Goal: Find specific page/section: Find specific page/section

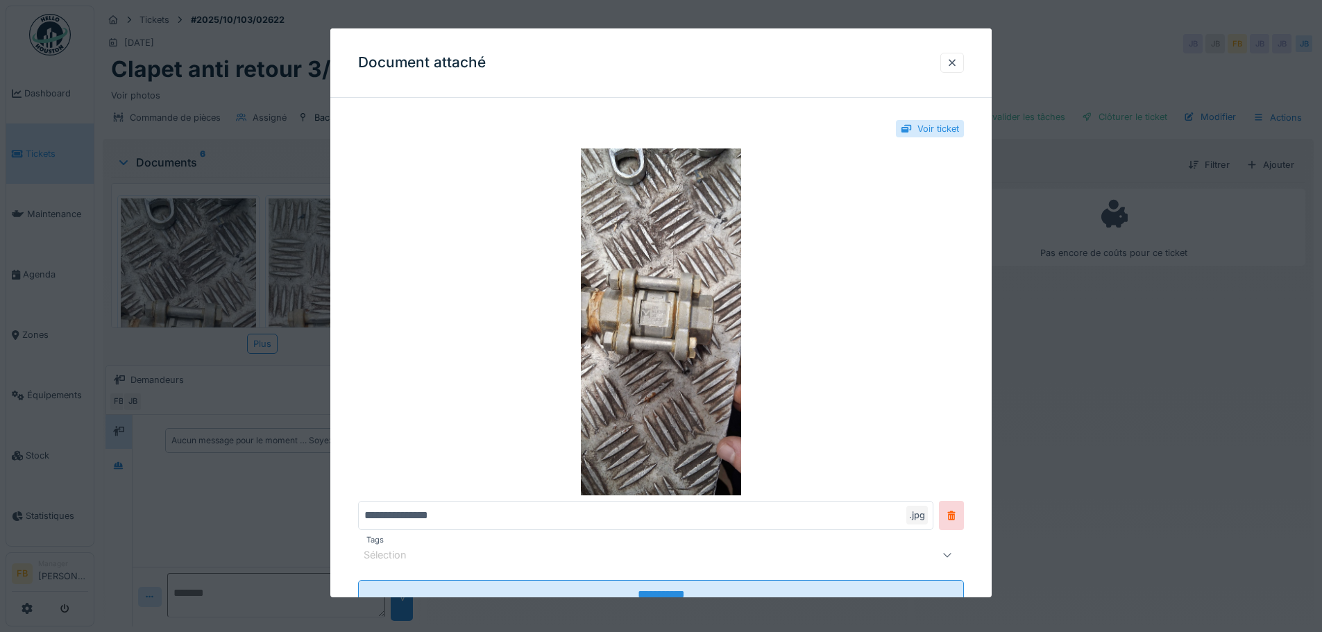
click at [954, 49] on div "Document attaché" at bounding box center [660, 62] width 661 height 69
click at [954, 55] on div at bounding box center [953, 63] width 24 height 20
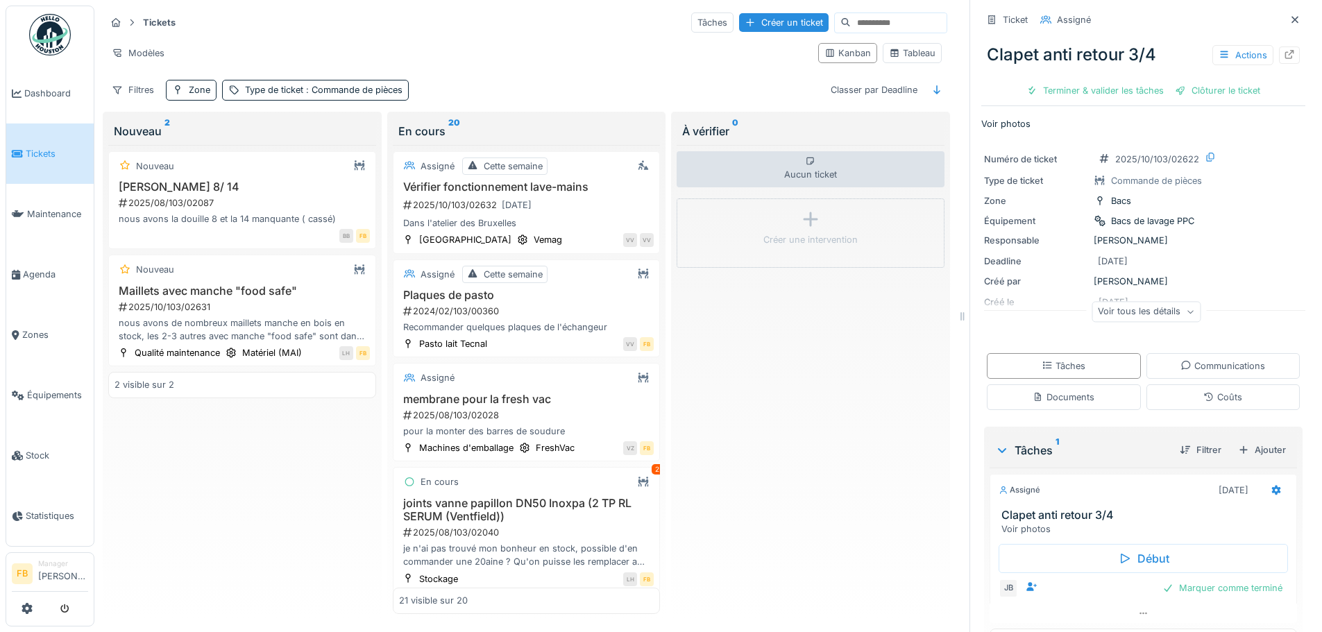
scroll to position [2064, 0]
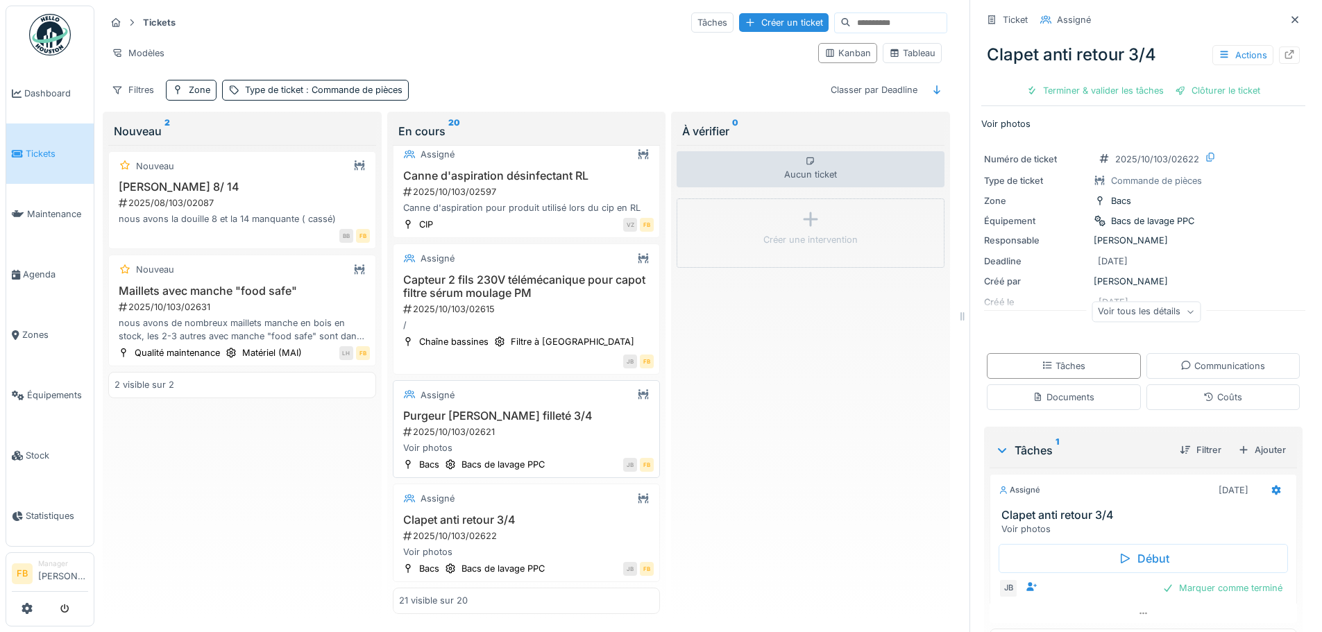
click at [508, 425] on div "2025/10/103/02621" at bounding box center [528, 431] width 253 height 13
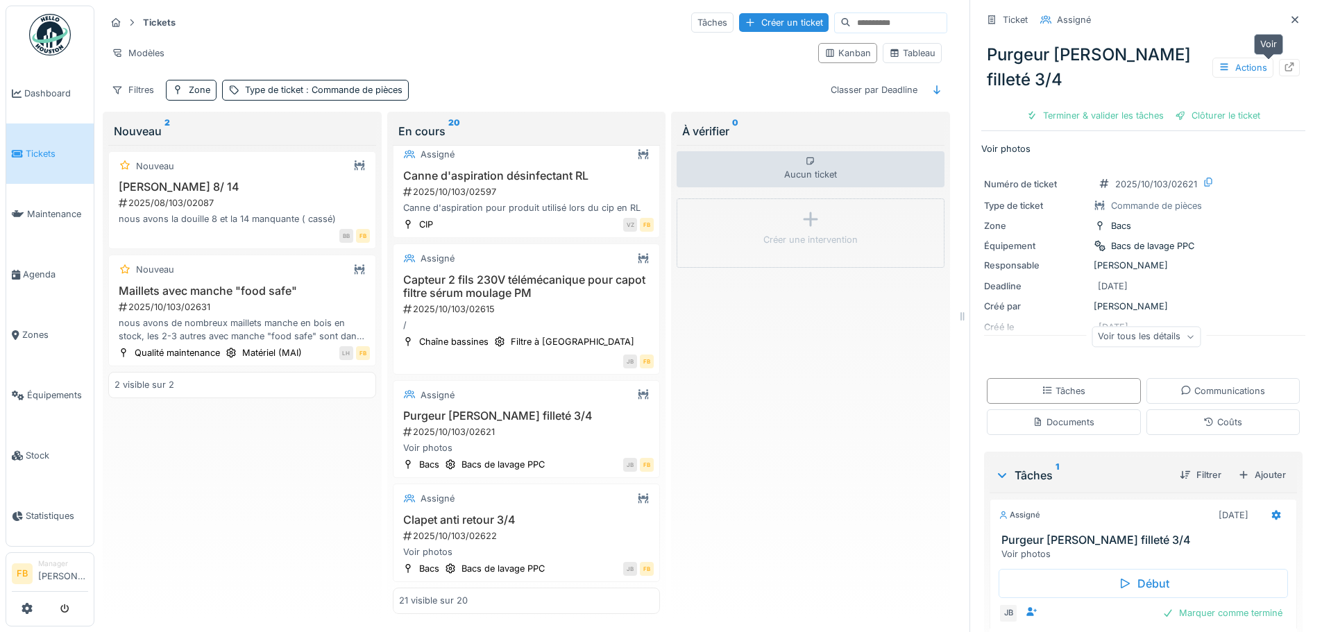
click at [1284, 67] on icon at bounding box center [1289, 66] width 11 height 9
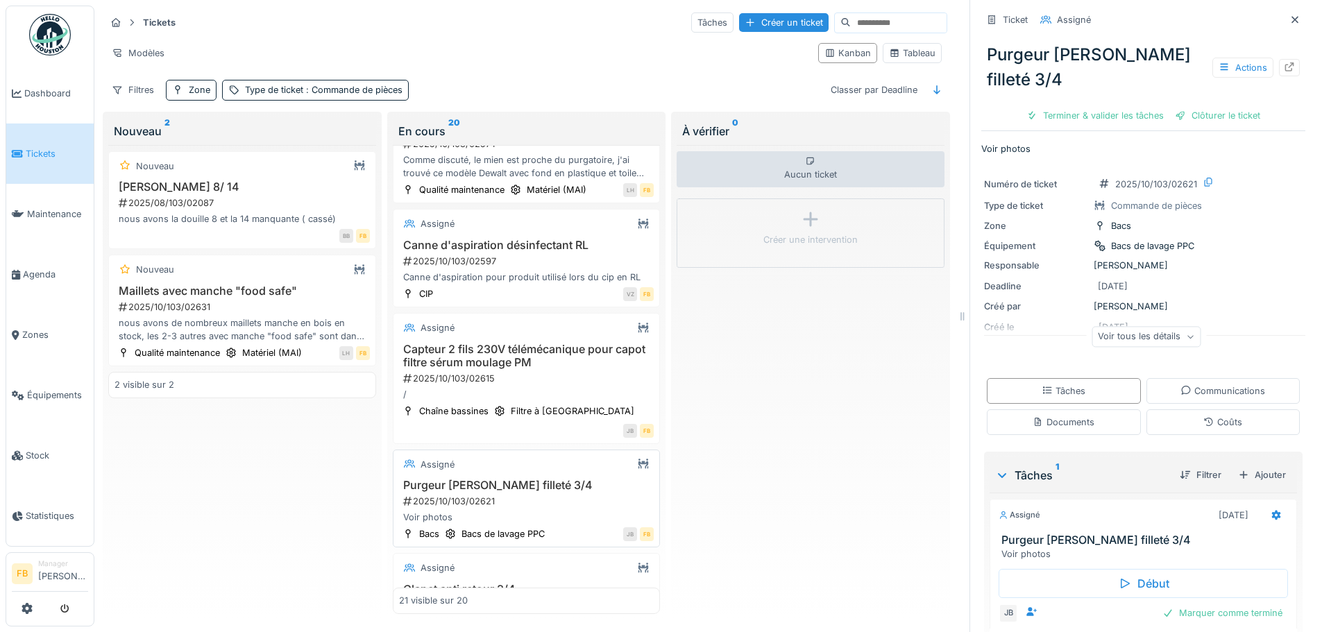
scroll to position [1855, 0]
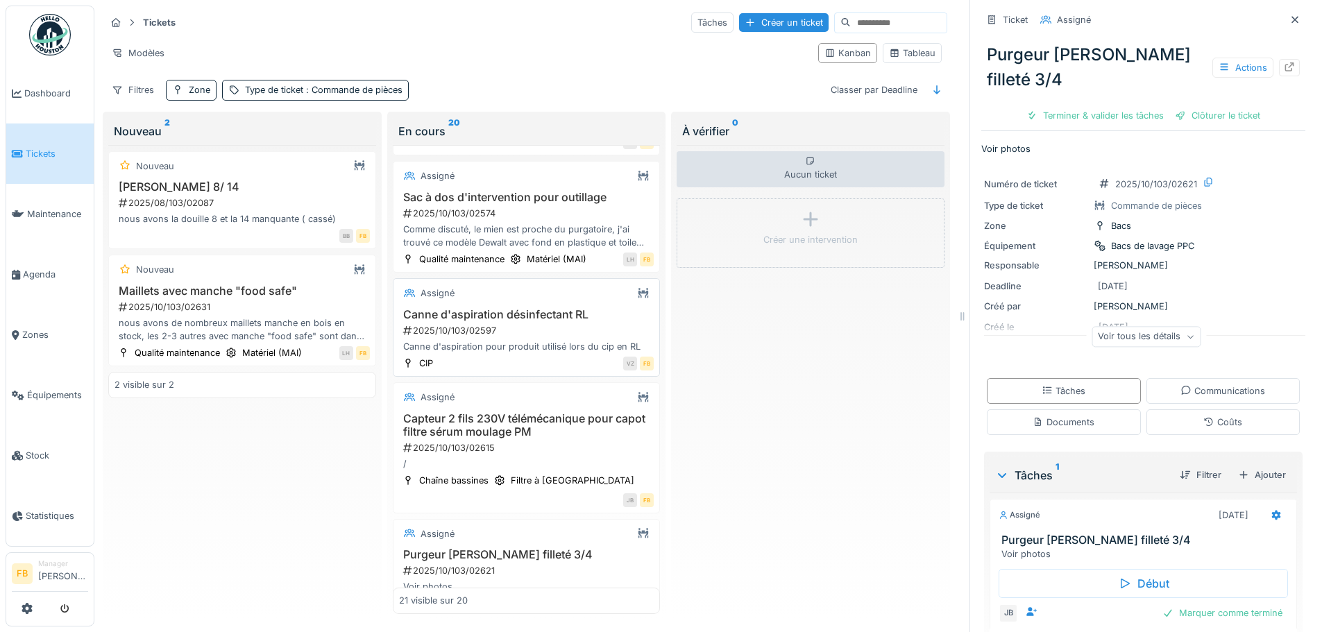
click at [518, 321] on h3 "Canne d'aspiration désinfectant RL" at bounding box center [526, 314] width 255 height 13
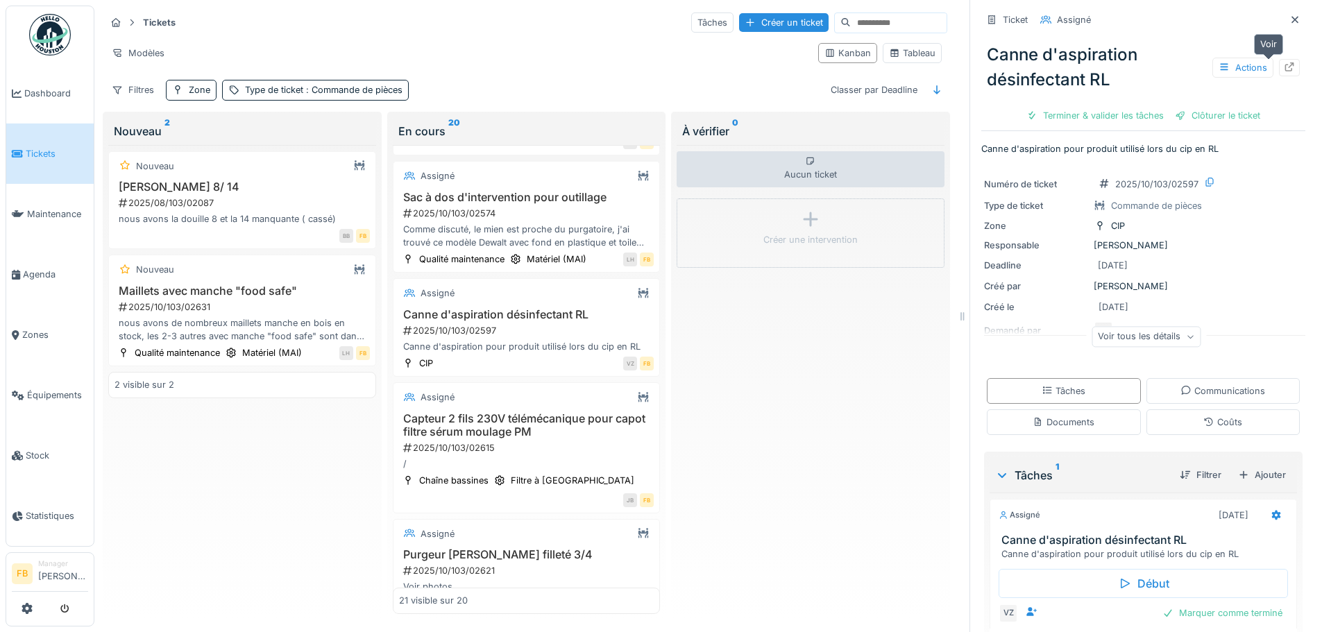
click at [1285, 62] on icon at bounding box center [1289, 66] width 9 height 9
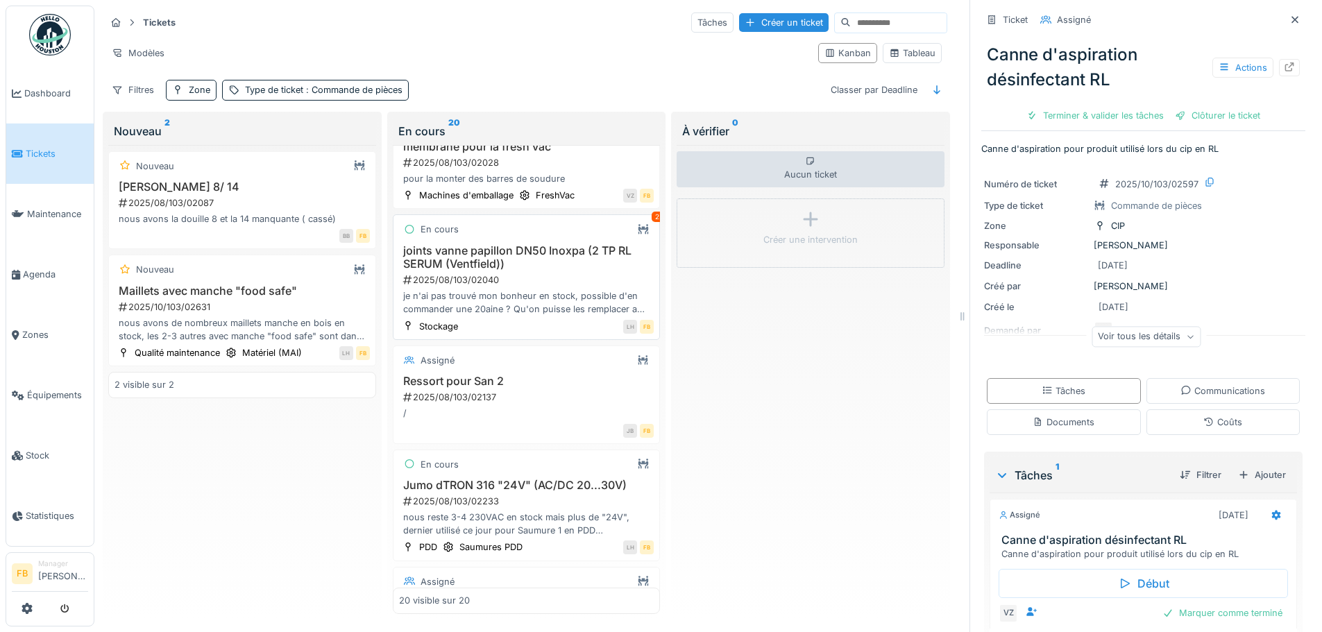
scroll to position [208, 0]
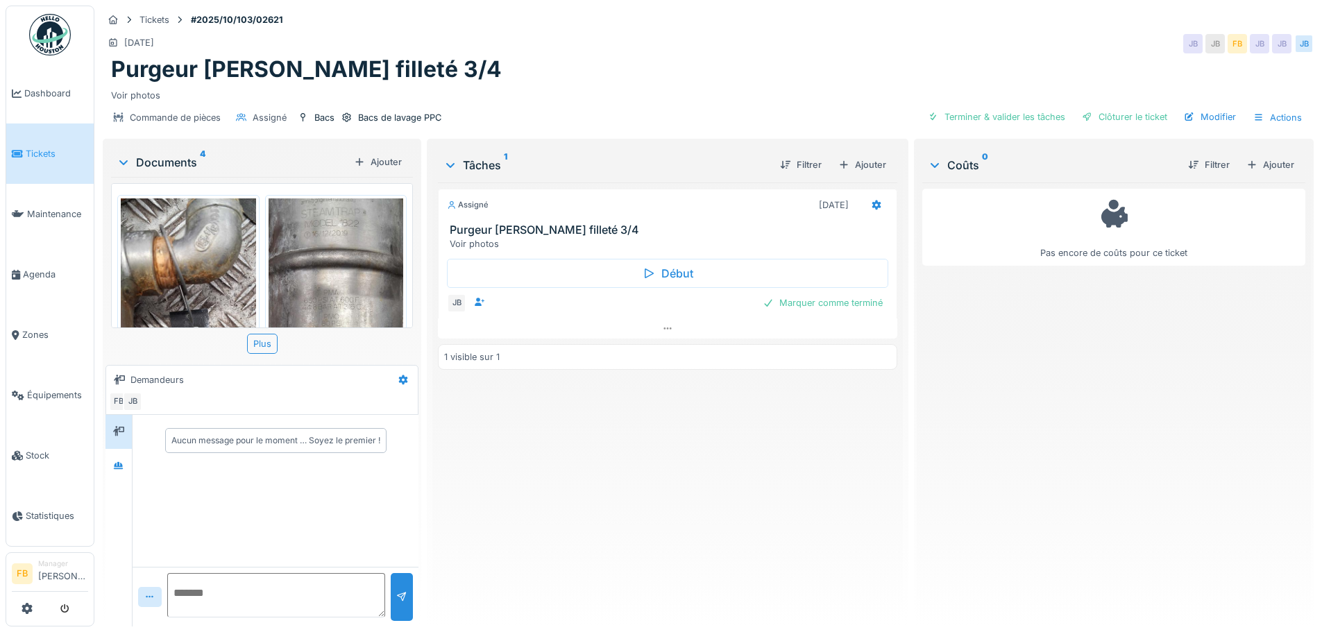
click at [189, 258] on img at bounding box center [188, 345] width 135 height 293
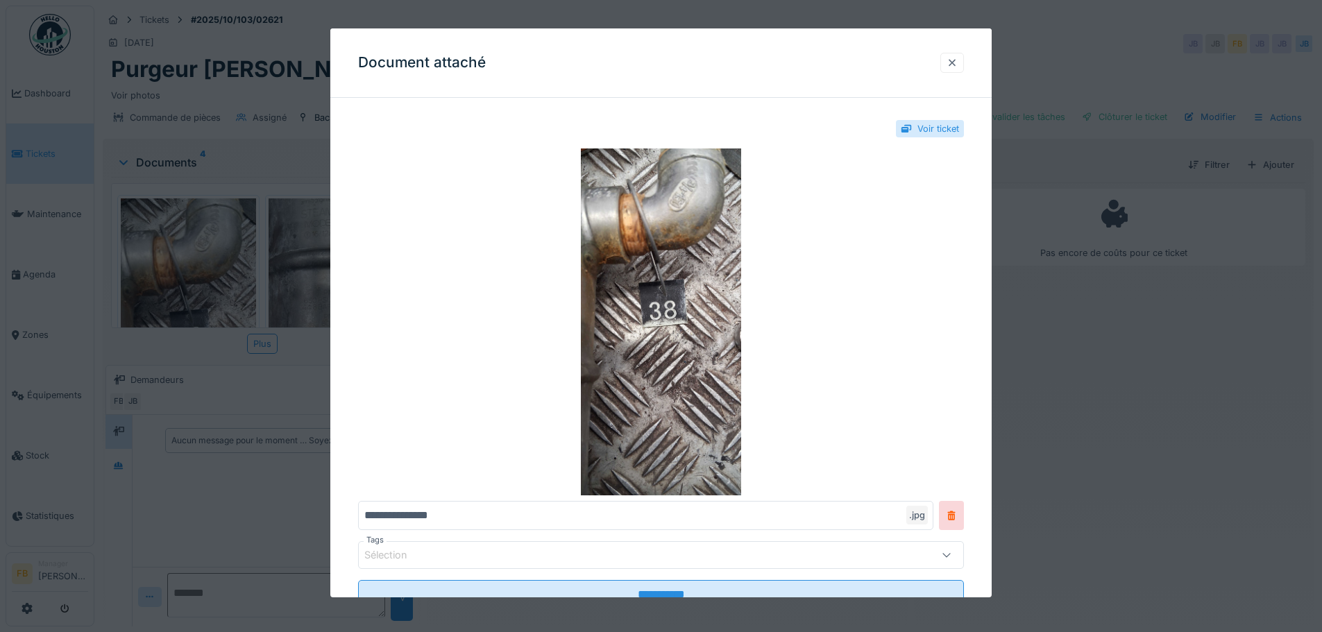
click at [956, 64] on div at bounding box center [952, 62] width 11 height 13
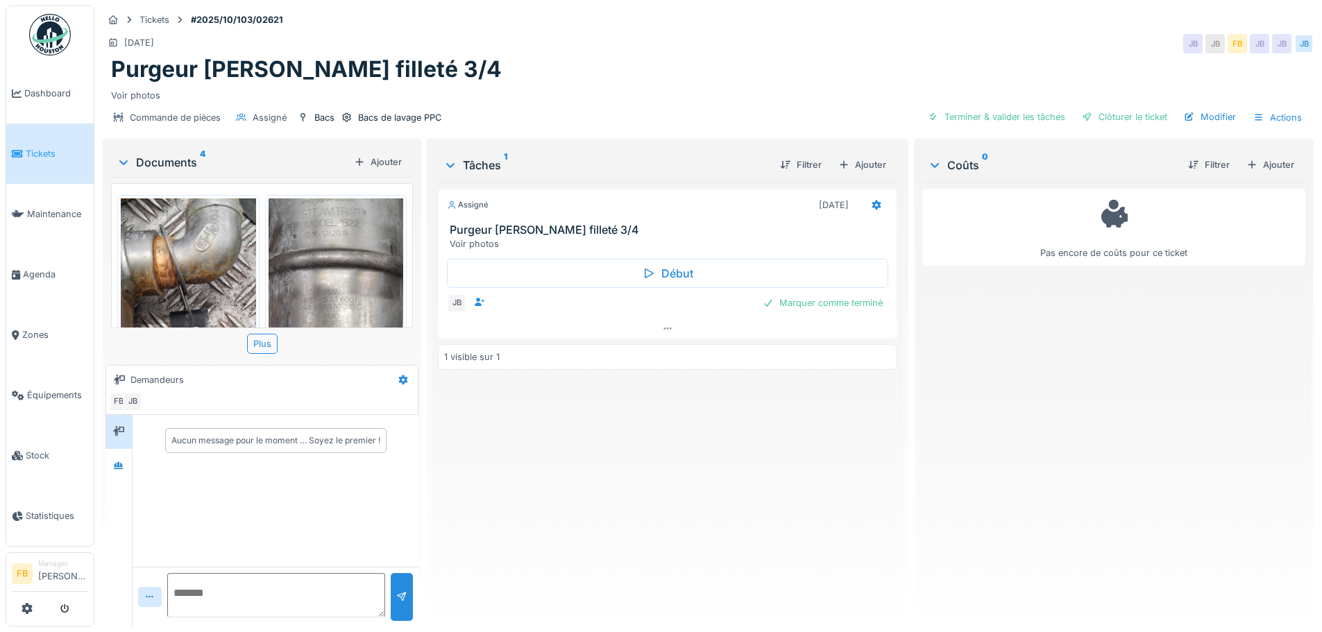
click at [345, 266] on img at bounding box center [336, 345] width 135 height 293
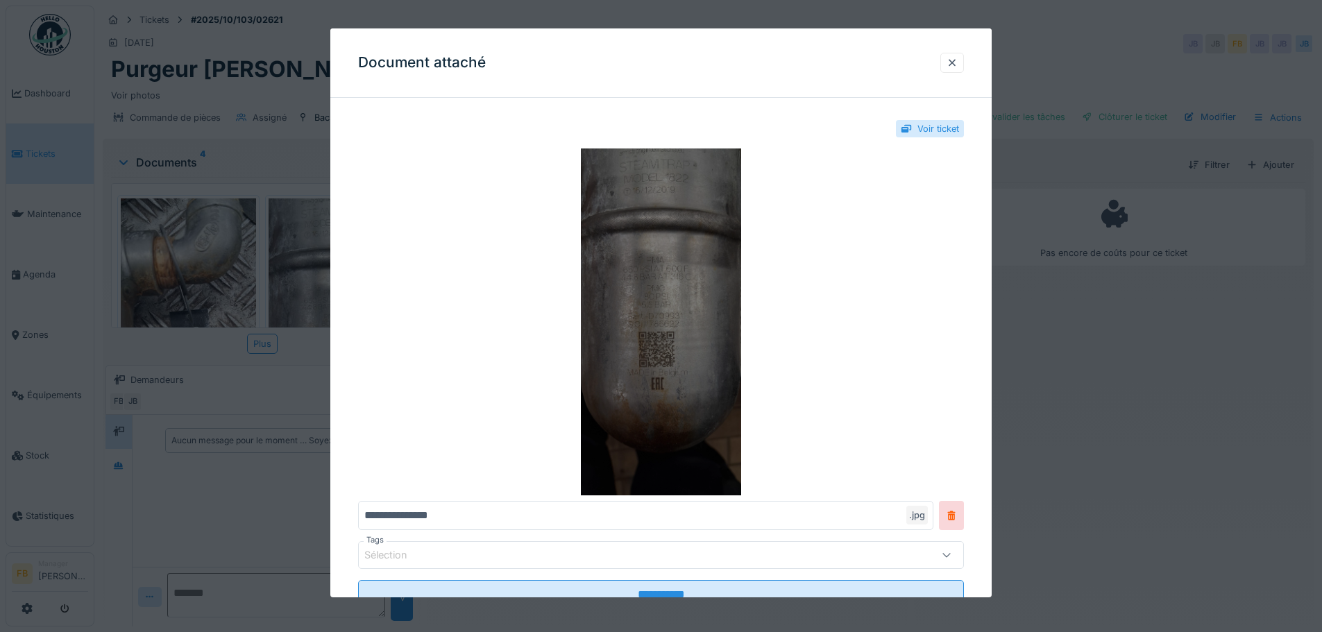
click at [660, 268] on img at bounding box center [661, 322] width 606 height 347
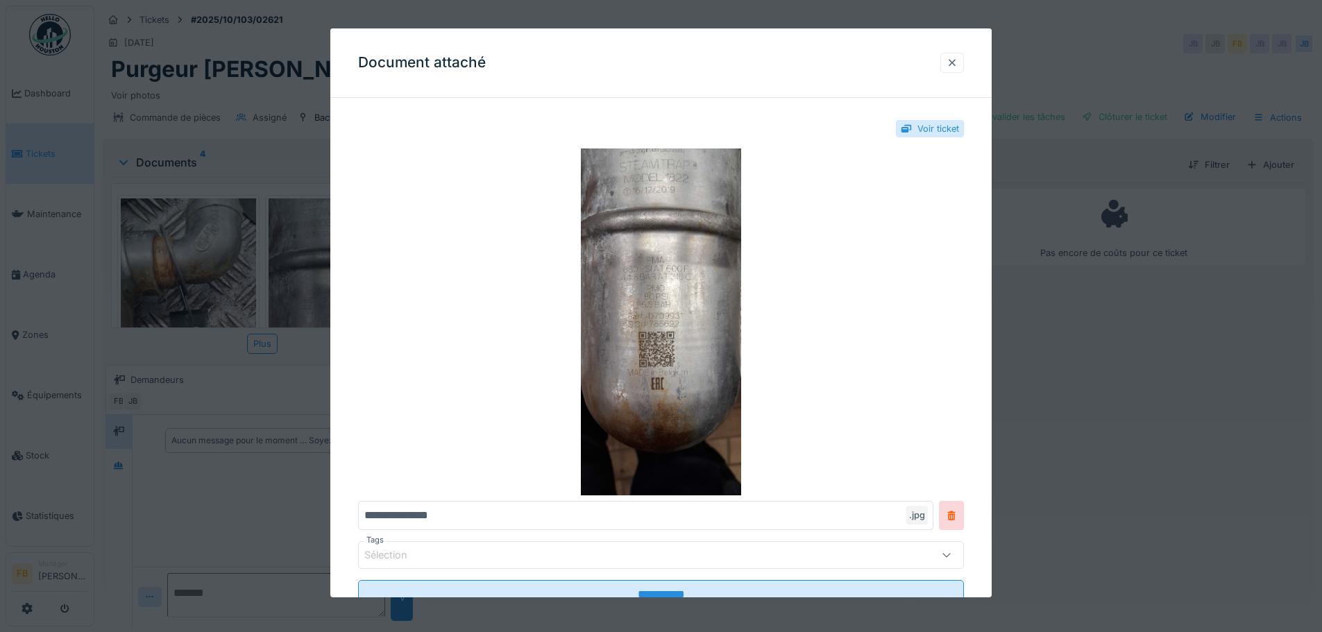
click at [958, 65] on div at bounding box center [952, 62] width 11 height 13
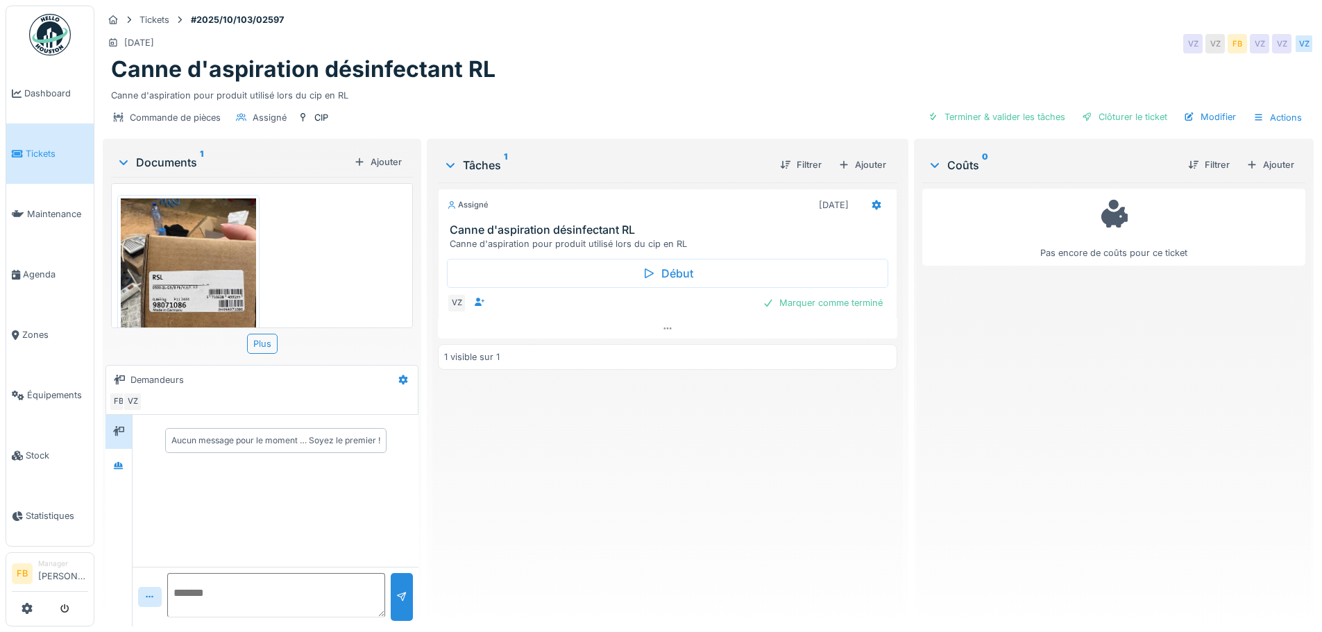
click at [152, 268] on img at bounding box center [188, 289] width 135 height 180
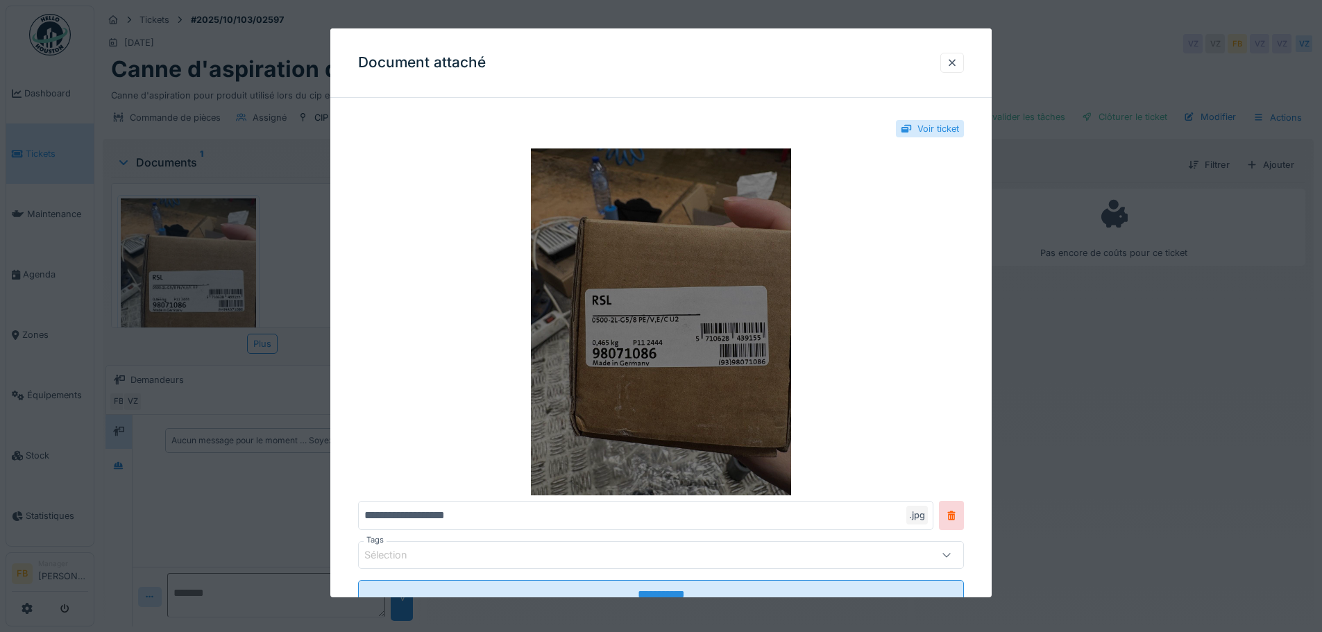
click at [678, 355] on img at bounding box center [661, 322] width 606 height 347
